Goal: Task Accomplishment & Management: Manage account settings

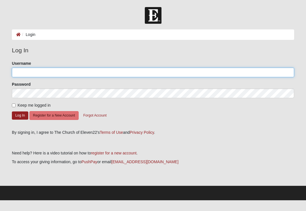
click at [16, 71] on input "Username" at bounding box center [153, 73] width 282 height 10
click at [21, 73] on input "Username" at bounding box center [153, 73] width 282 height 10
type input "jvstiehr@gmail.com"
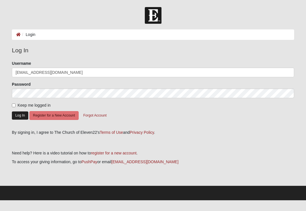
click at [24, 115] on button "Log In" at bounding box center [20, 115] width 16 height 8
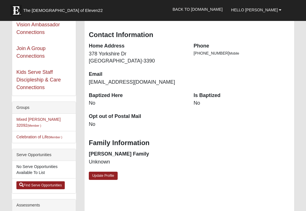
scroll to position [77, 0]
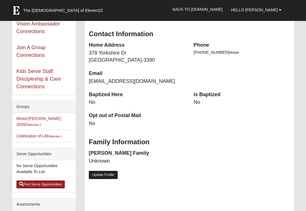
click at [101, 173] on link "Update Profile" at bounding box center [103, 175] width 29 height 8
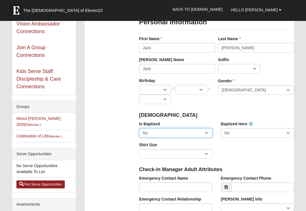
select select "True"
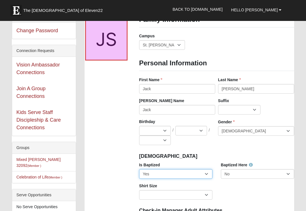
scroll to position [36, 0]
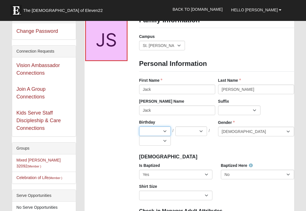
select select "10"
select select "5"
select select "1950"
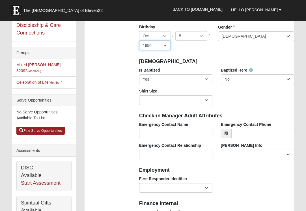
scroll to position [133, 0]
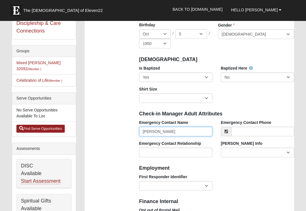
type input "Patricia Stiehr"
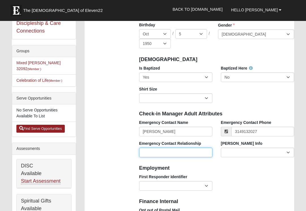
type input "[PHONE_NUMBER]"
click at [190, 151] on input "Emergency Contact Relationship" at bounding box center [175, 152] width 73 height 10
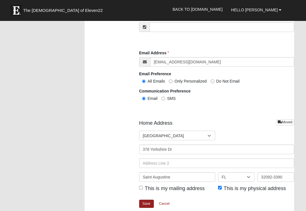
scroll to position [685, 0]
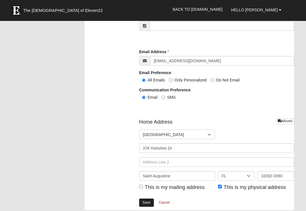
type input "Spouse"
click at [148, 199] on link "Save" at bounding box center [146, 202] width 15 height 8
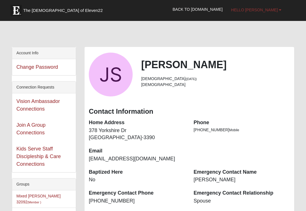
click at [279, 11] on b at bounding box center [280, 10] width 3 height 4
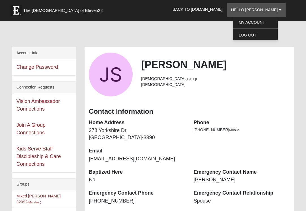
click at [230, 38] on div at bounding box center [153, 35] width 282 height 24
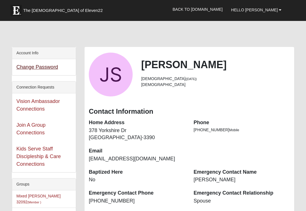
click at [56, 68] on link "Change Password" at bounding box center [37, 67] width 42 height 6
click at [40, 133] on link "Join A Group Connections" at bounding box center [30, 128] width 29 height 13
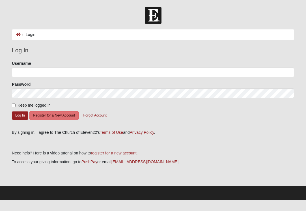
click at [191, 8] on div at bounding box center [153, 15] width 306 height 17
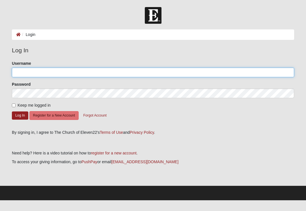
click at [30, 71] on input "Username" at bounding box center [153, 73] width 282 height 10
type input "[EMAIL_ADDRESS][DOMAIN_NAME]"
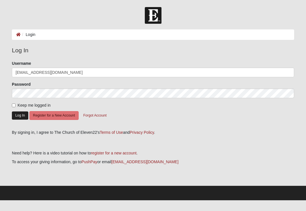
click at [23, 116] on button "Log In" at bounding box center [20, 115] width 16 height 8
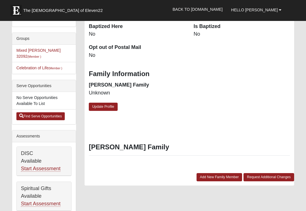
scroll to position [149, 0]
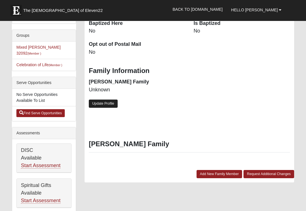
click at [107, 100] on link "Update Profile" at bounding box center [103, 103] width 29 height 8
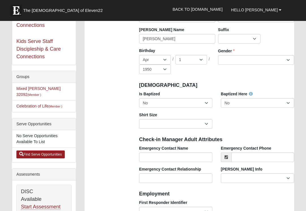
scroll to position [112, 0]
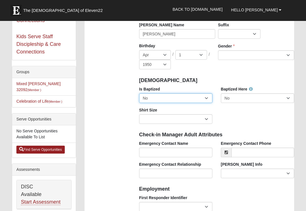
select select "True"
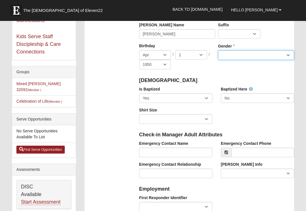
select select "Female"
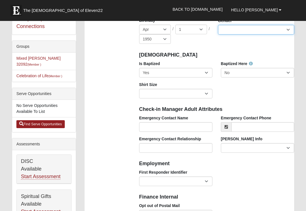
scroll to position [173, 0]
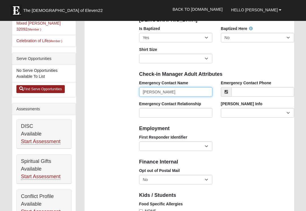
type input "Jack Stiehr"
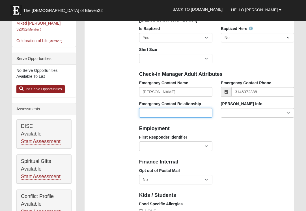
type input "(314) 607-2388"
click at [200, 110] on input "Emergency Contact Relationship" at bounding box center [175, 113] width 73 height 10
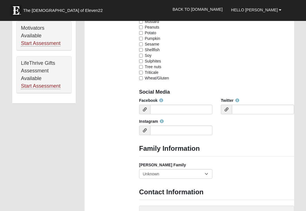
scroll to position [422, 0]
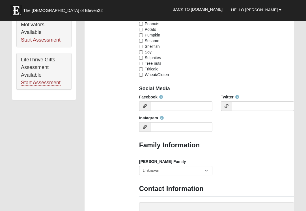
type input "Spouse"
click at [189, 104] on input "Facebook" at bounding box center [181, 106] width 62 height 10
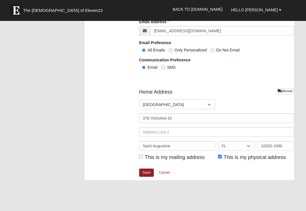
scroll to position [716, 0]
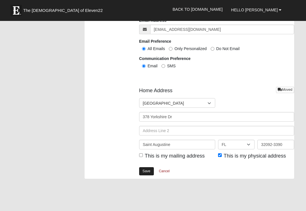
click at [148, 169] on link "Save" at bounding box center [146, 171] width 15 height 8
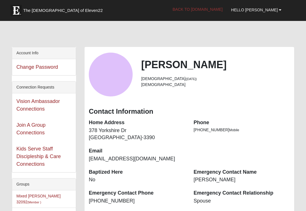
click at [207, 10] on link "Back to [DOMAIN_NAME]" at bounding box center [197, 9] width 58 height 14
